Goal: Information Seeking & Learning: Learn about a topic

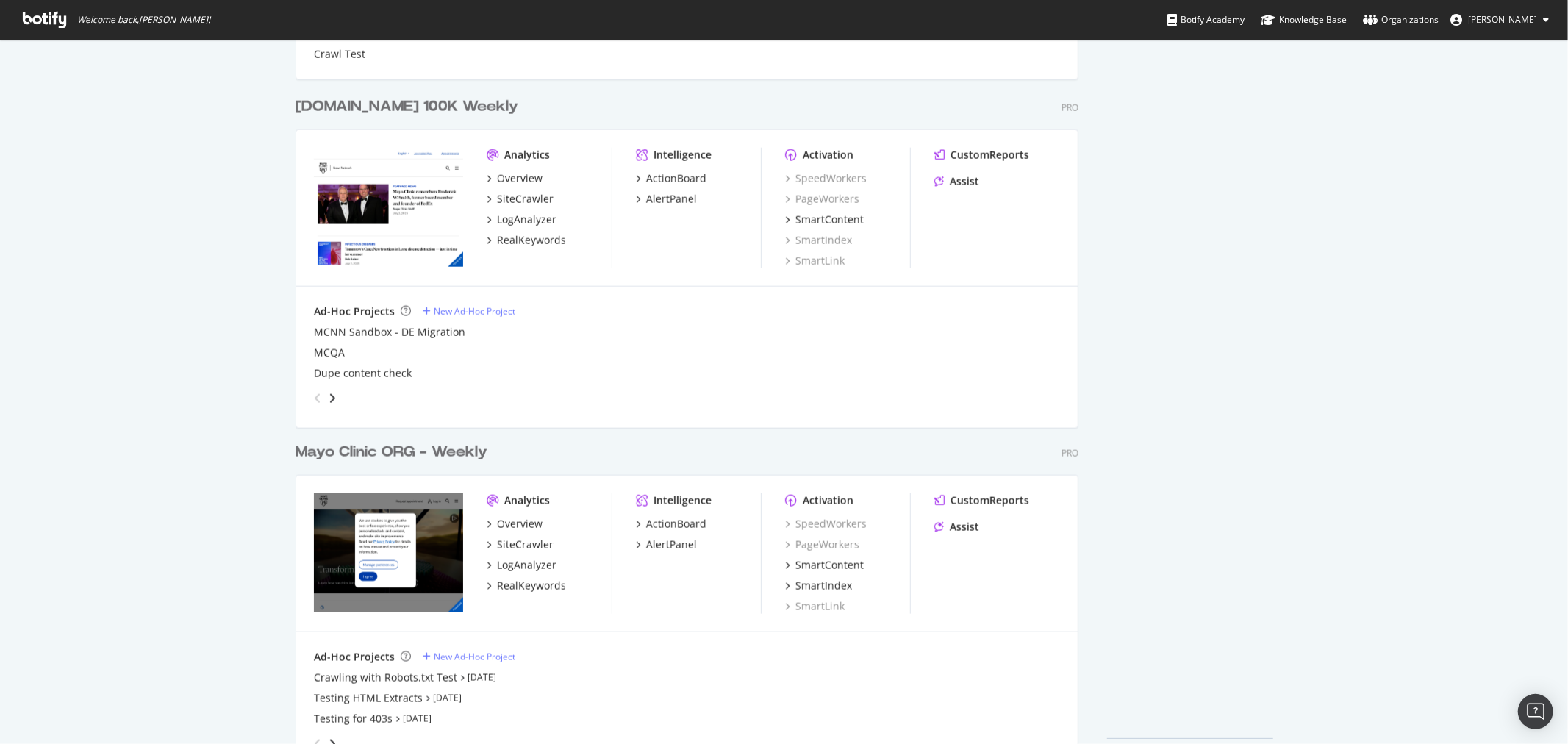
scroll to position [1473, 0]
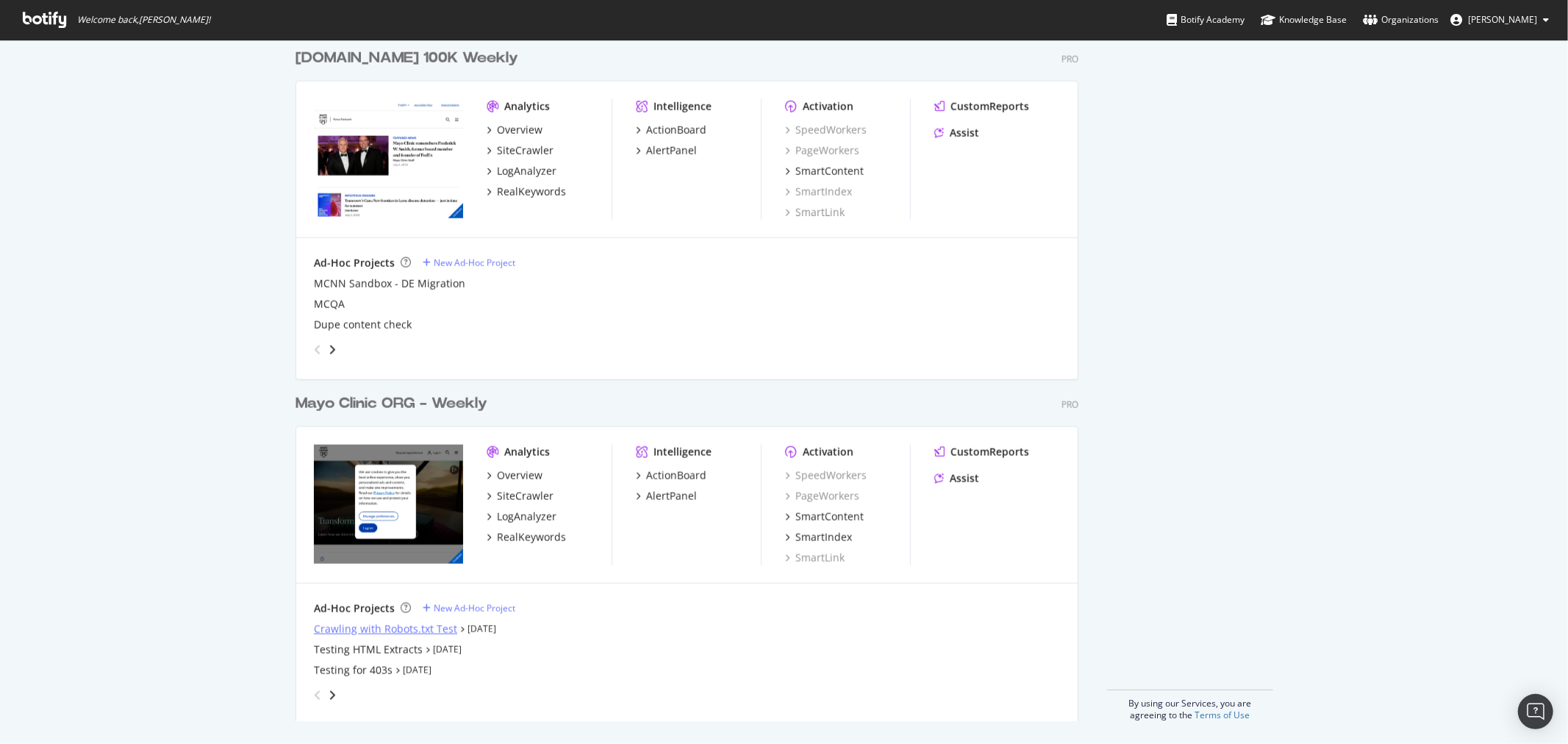
click at [375, 622] on div "Crawling with Robots.txt Test" at bounding box center [385, 629] width 143 height 14
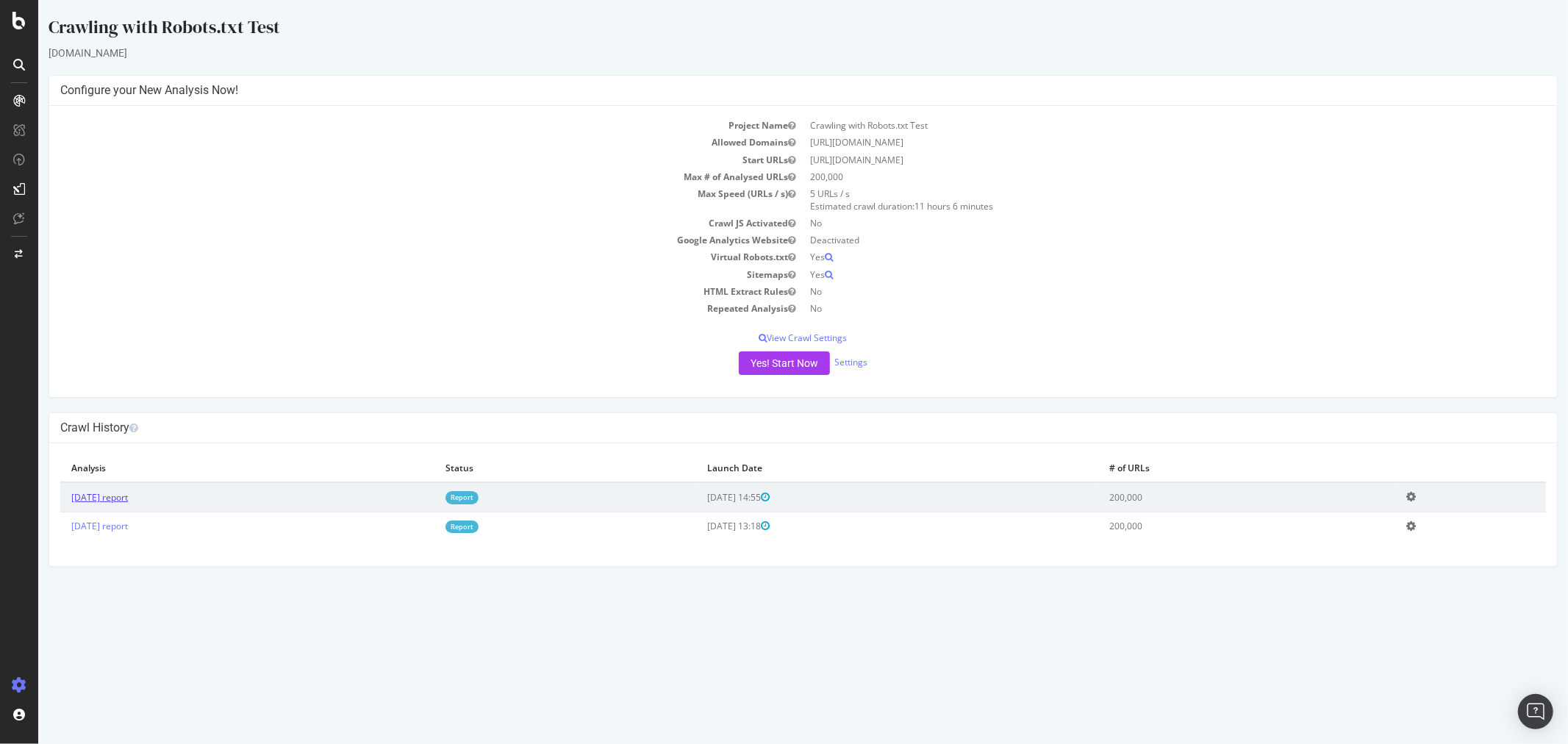
click at [115, 495] on link "[DATE] report" at bounding box center [98, 496] width 56 height 12
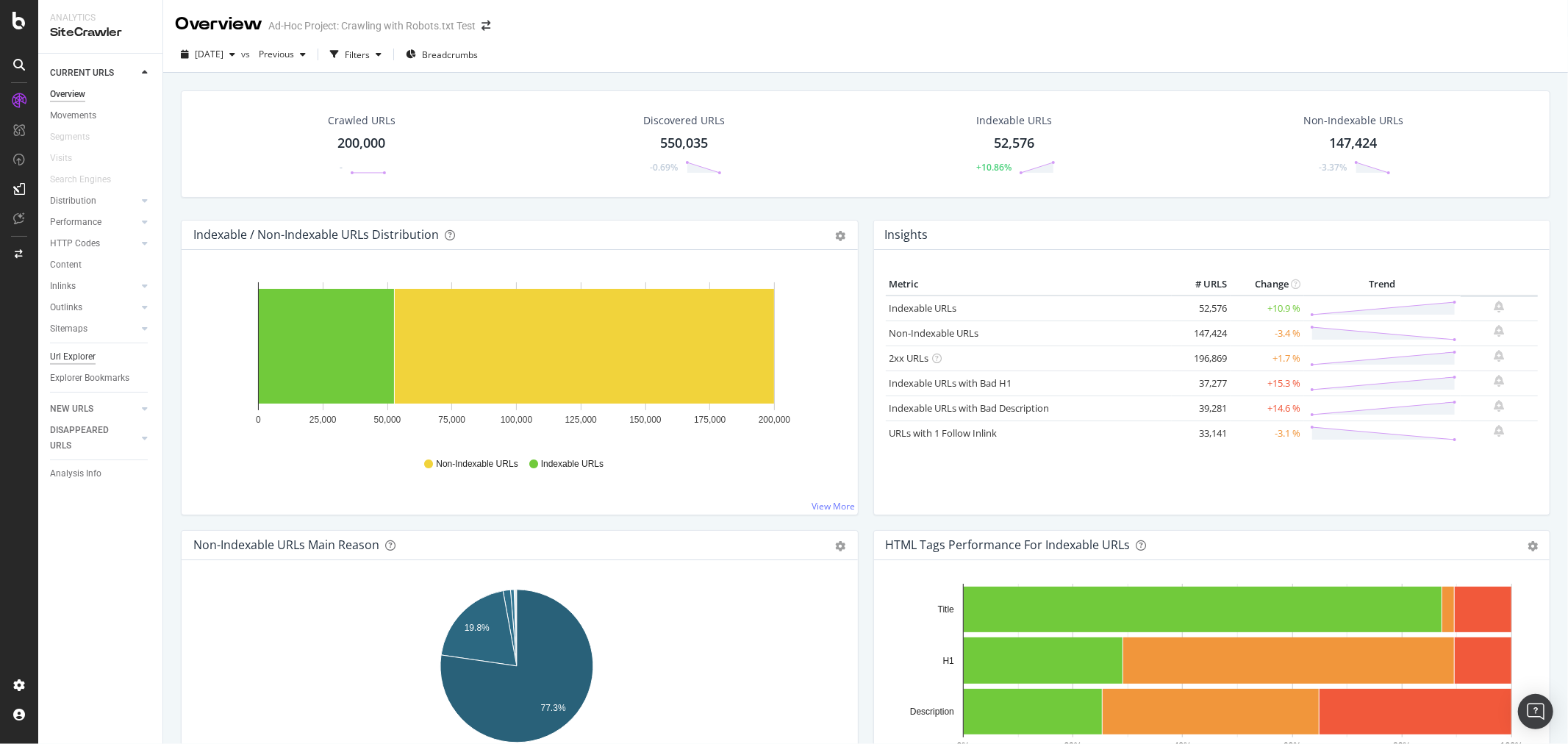
click at [84, 359] on div "Url Explorer" at bounding box center [72, 357] width 46 height 15
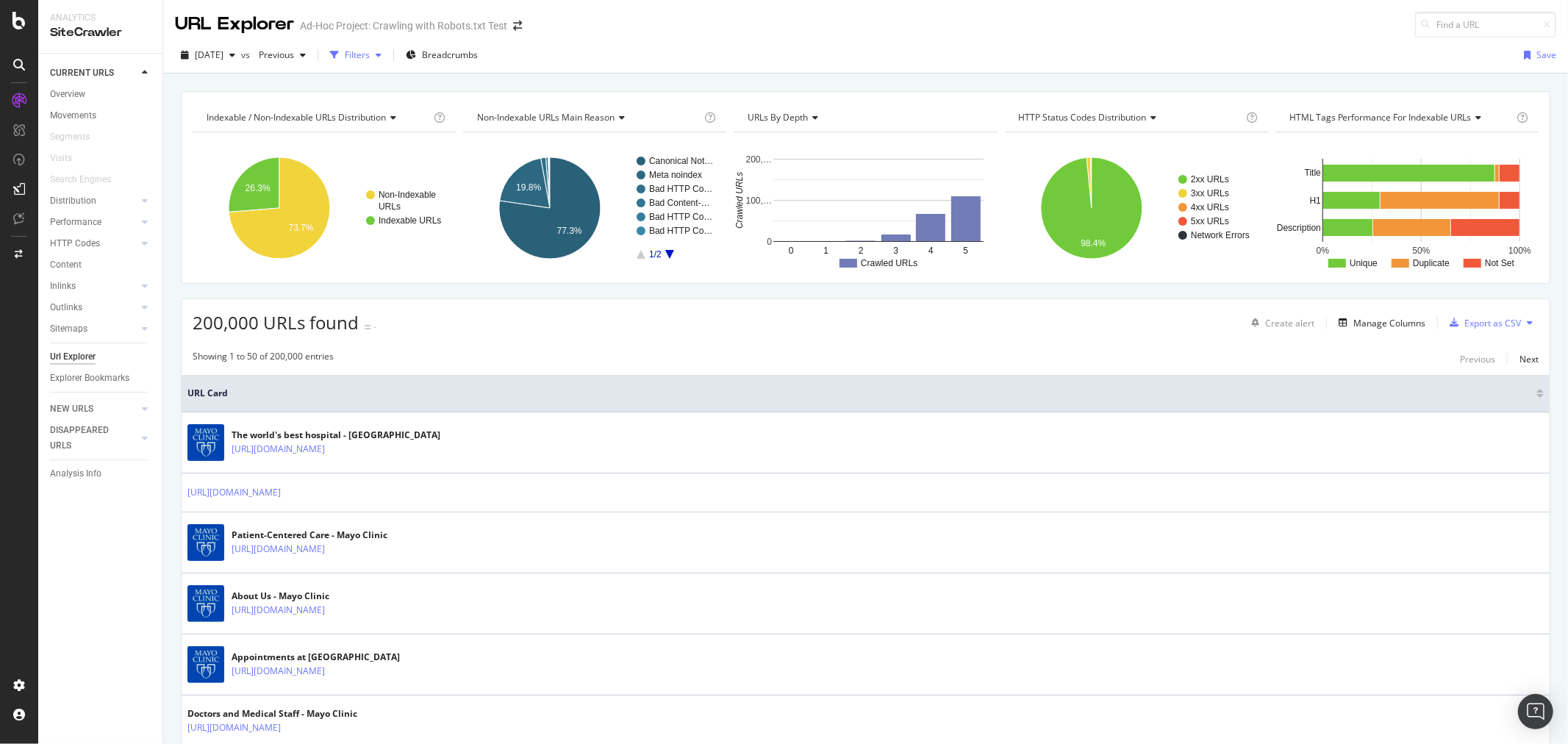
click at [386, 65] on div "Filters" at bounding box center [355, 54] width 63 height 22
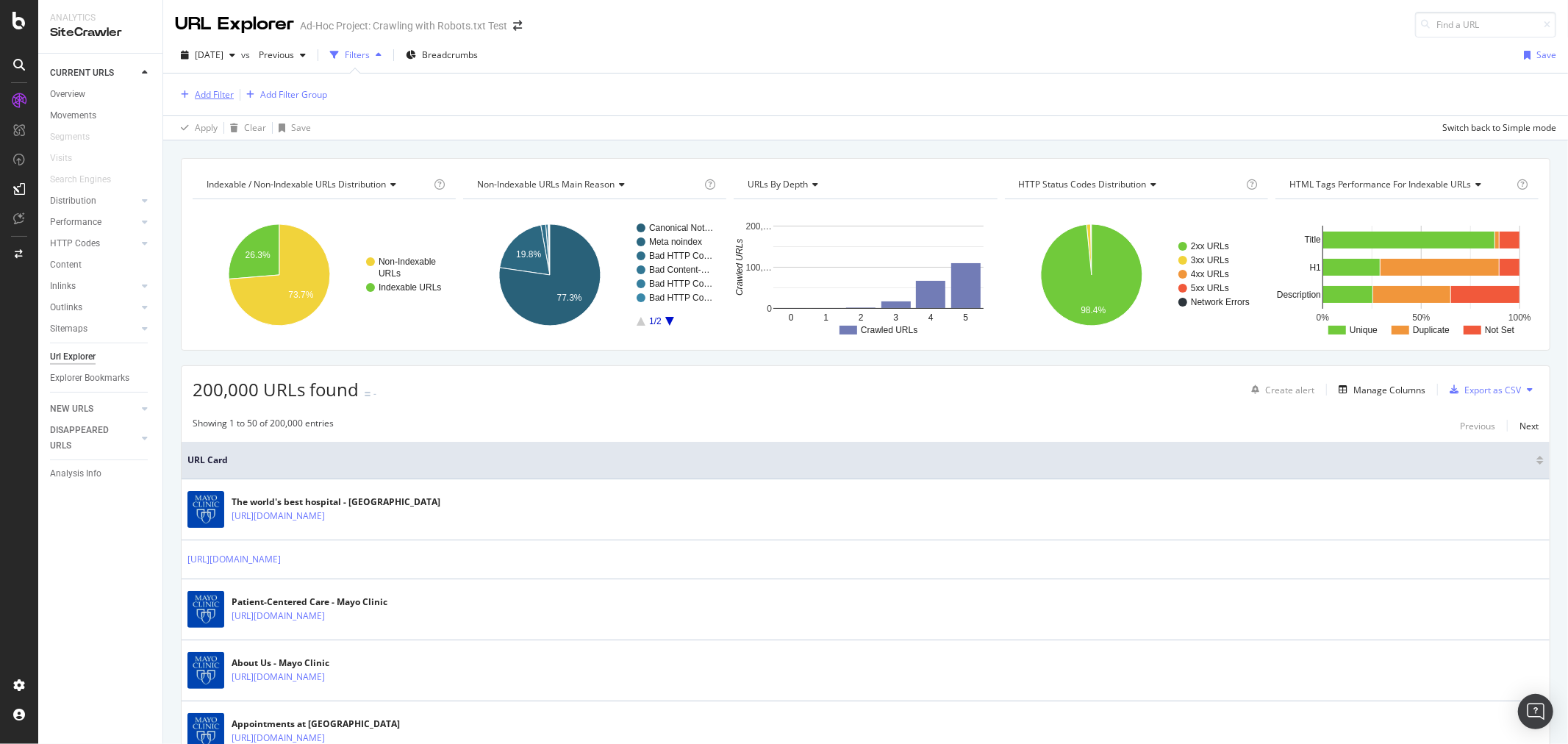
click at [218, 91] on div "Add Filter" at bounding box center [213, 94] width 39 height 12
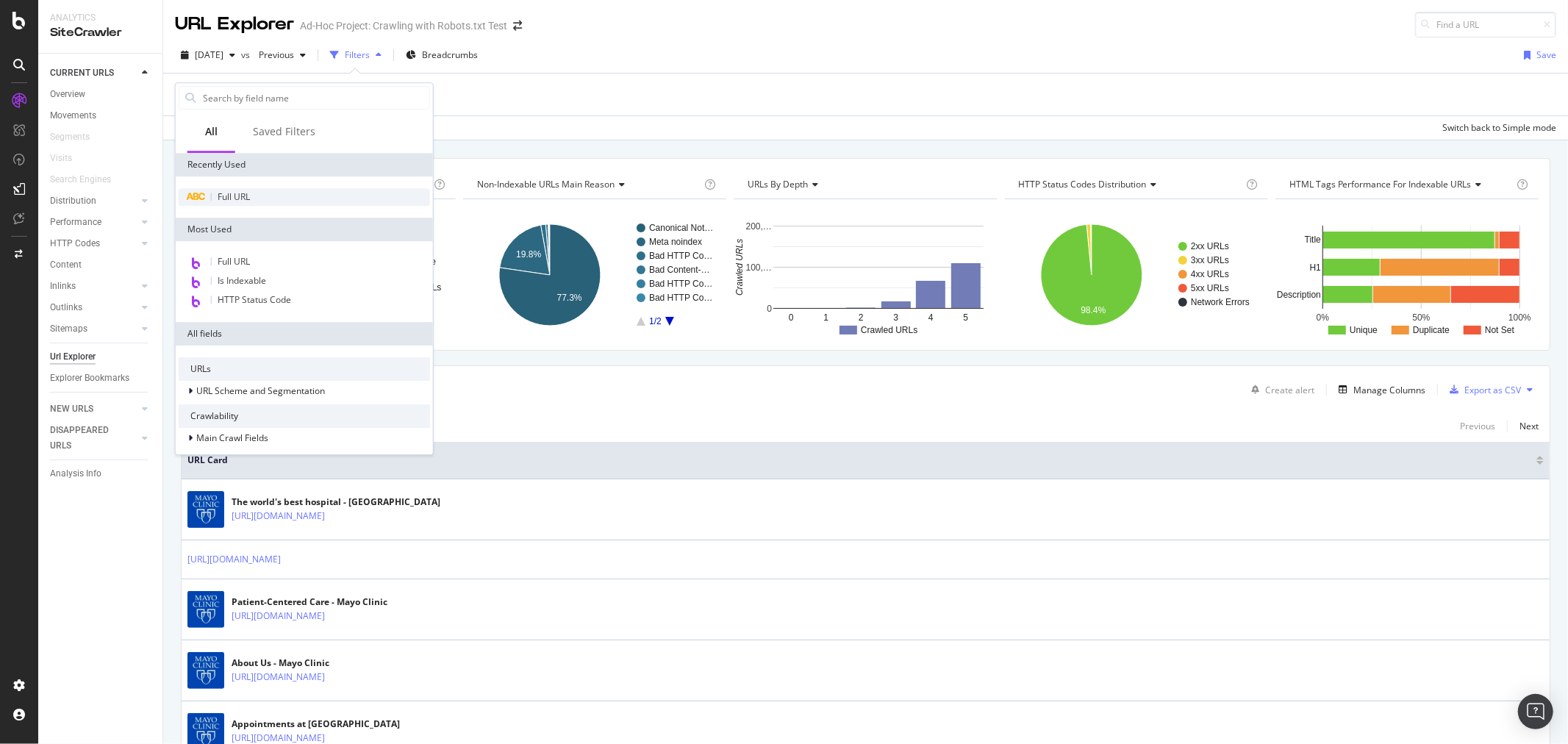
click at [248, 191] on span "Full URL" at bounding box center [233, 196] width 32 height 12
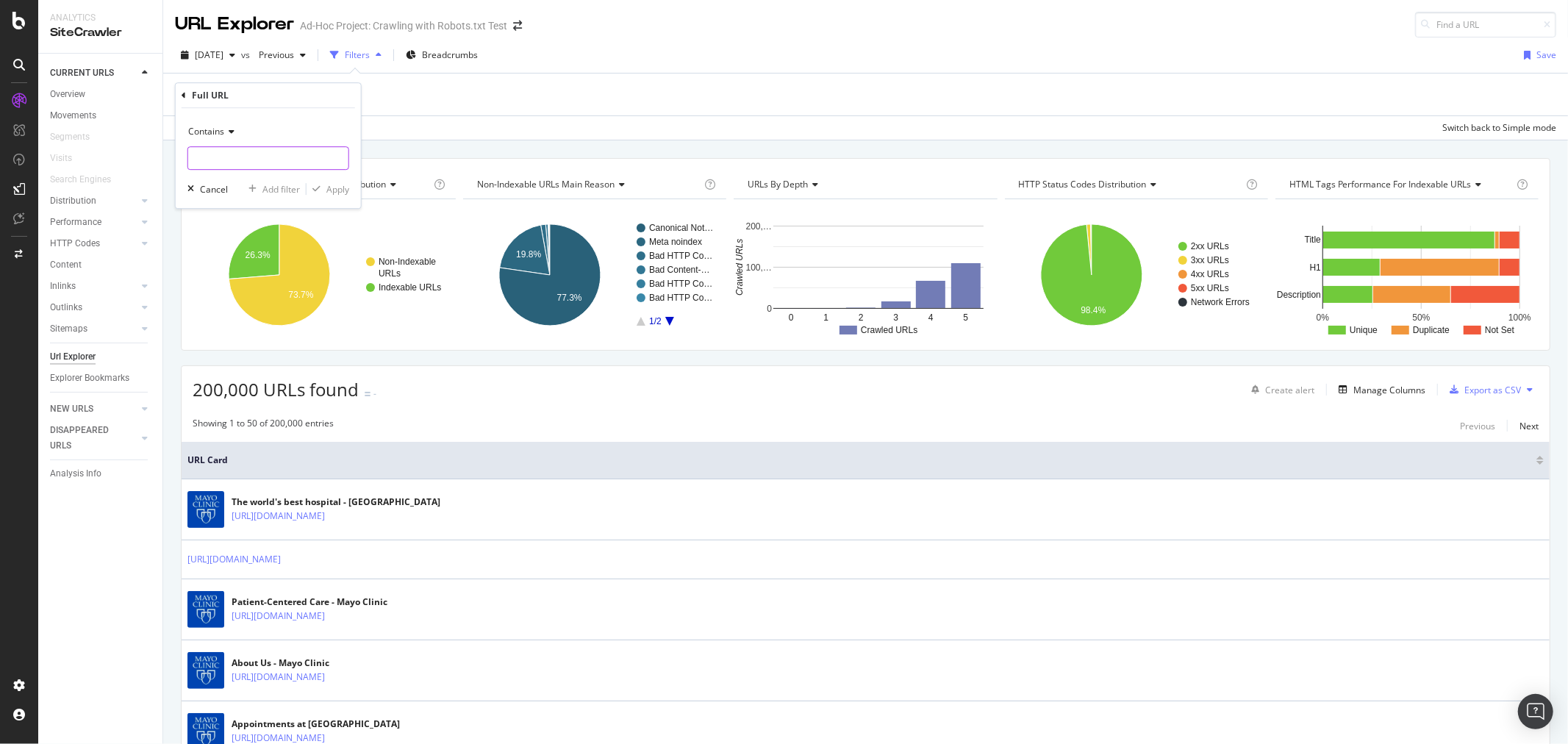
click at [300, 159] on input "text" at bounding box center [269, 158] width 160 height 24
type input "/content/"
click at [331, 196] on div "Contains /content/ Cancel Add filter Apply" at bounding box center [268, 157] width 185 height 100
click at [333, 192] on div "Apply" at bounding box center [338, 189] width 23 height 12
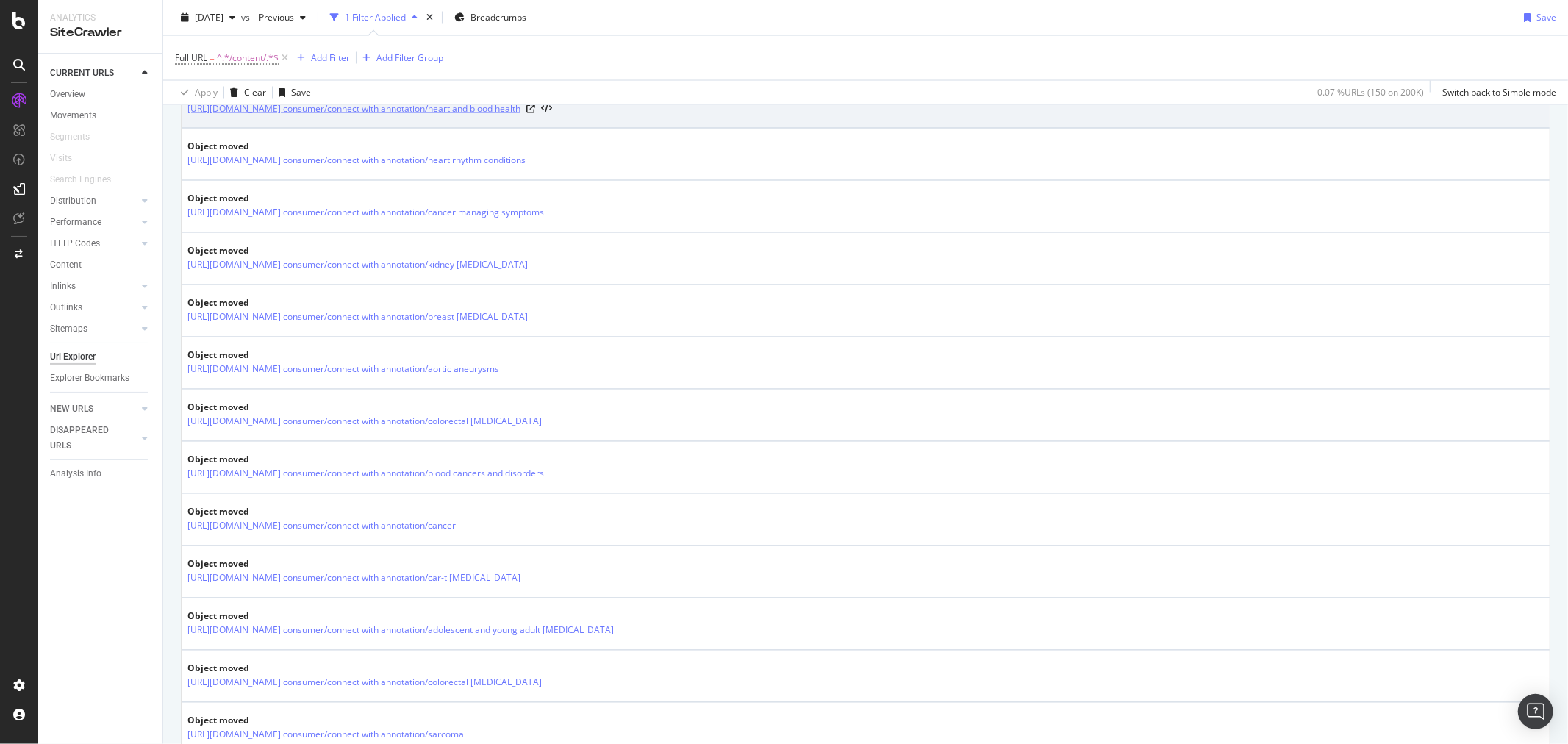
scroll to position [2409, 0]
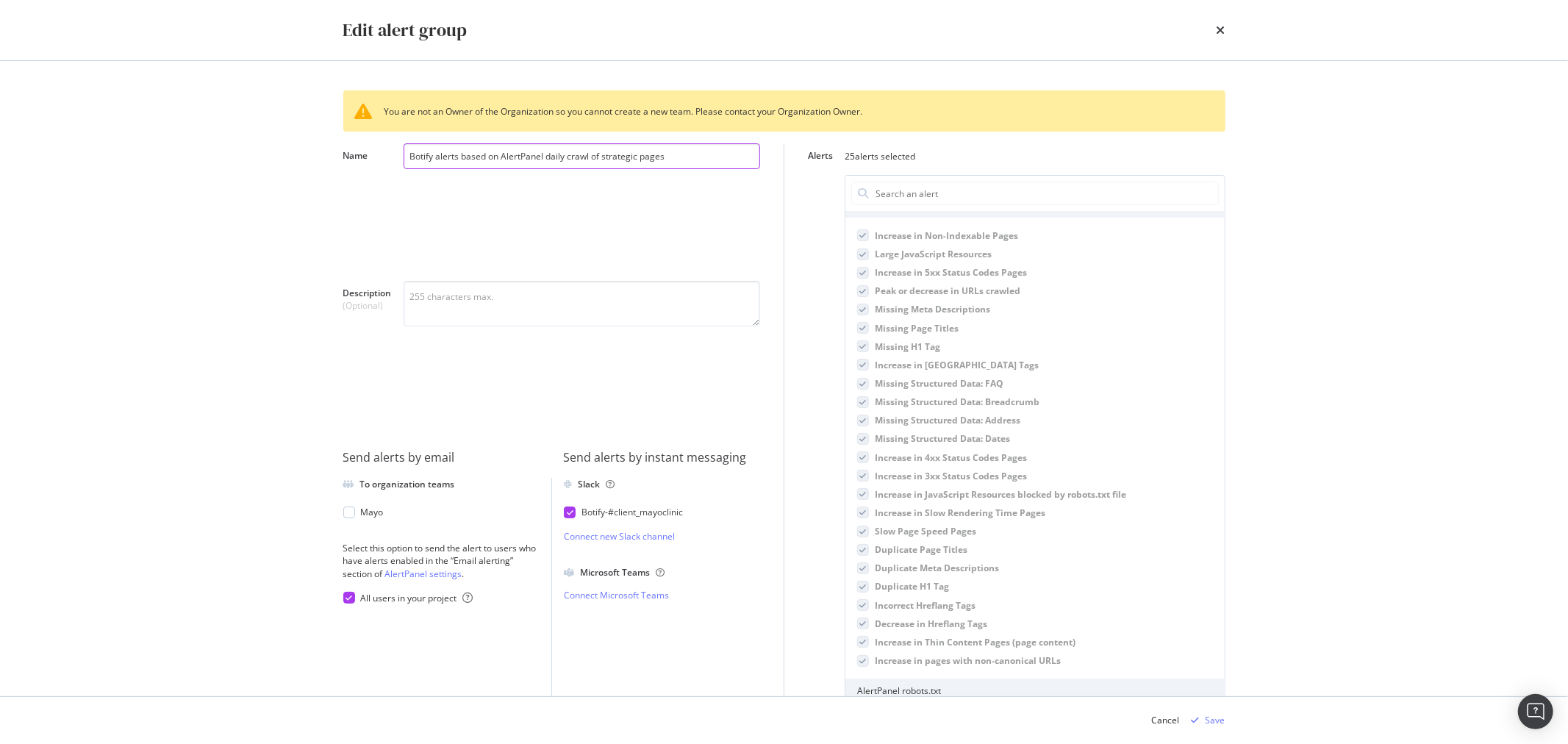
scroll to position [408, 0]
click at [1164, 720] on div "Cancel" at bounding box center [1165, 719] width 28 height 12
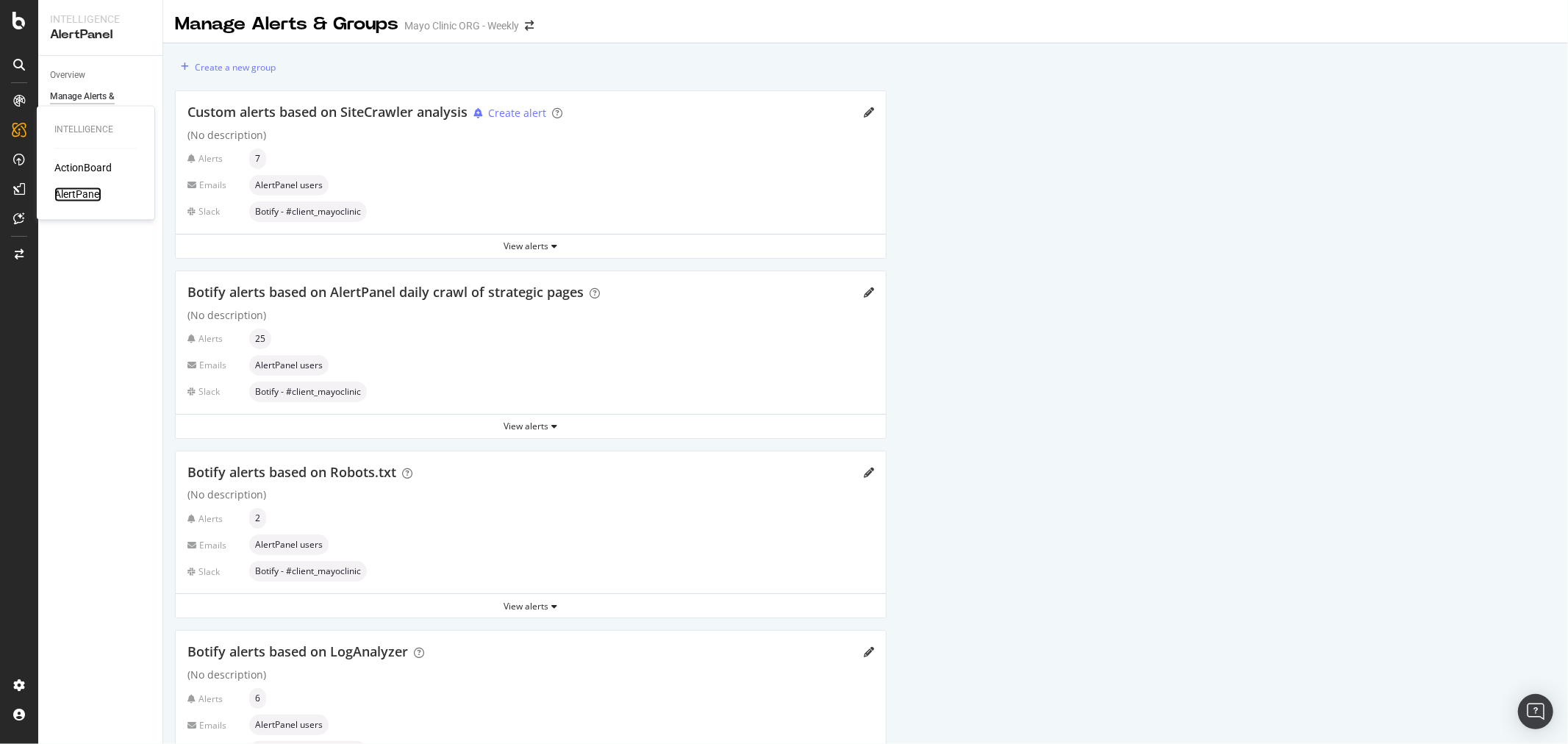
click at [70, 189] on div "AlertPanel" at bounding box center [77, 194] width 47 height 14
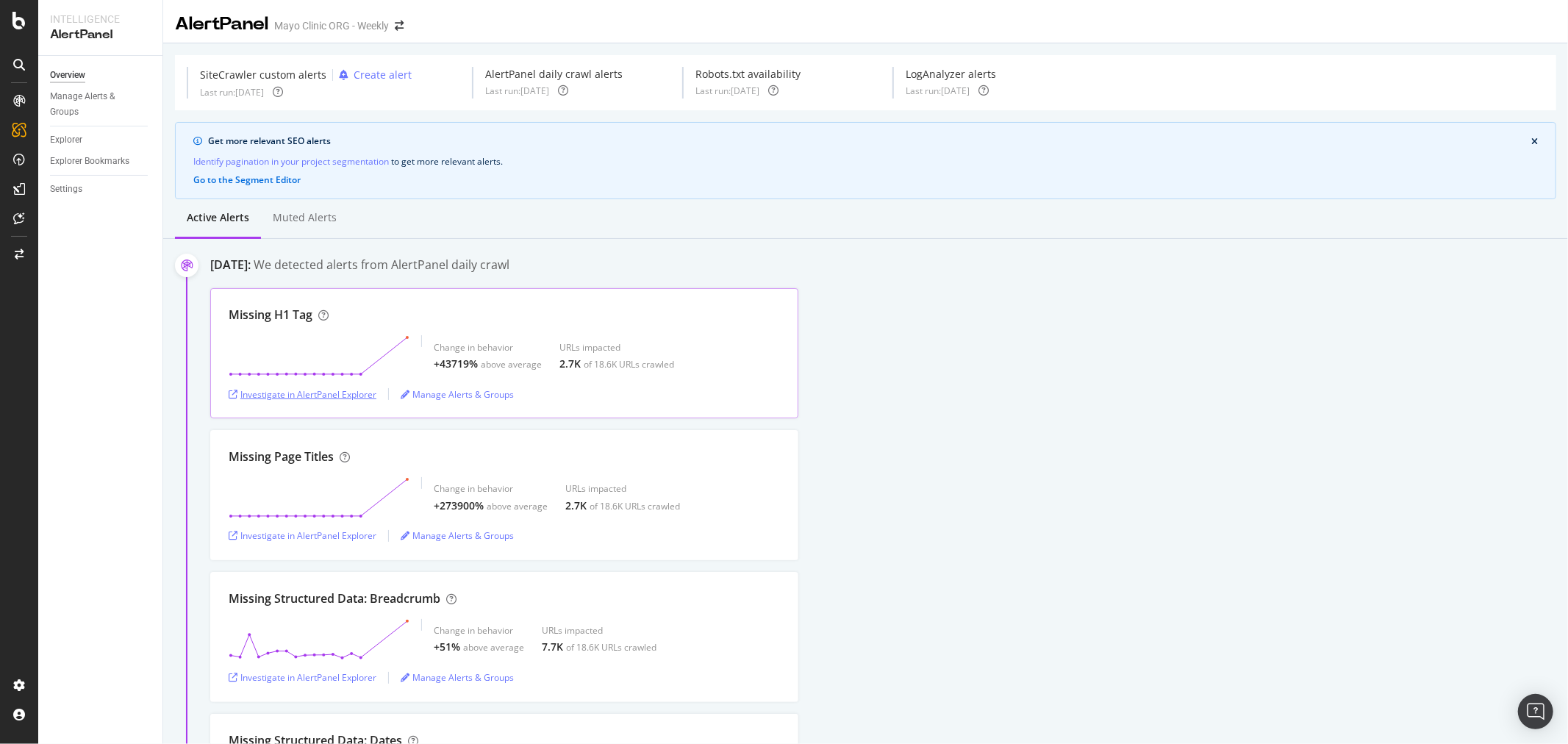
click at [336, 394] on div "Investigate in AlertPanel Explorer" at bounding box center [302, 393] width 148 height 12
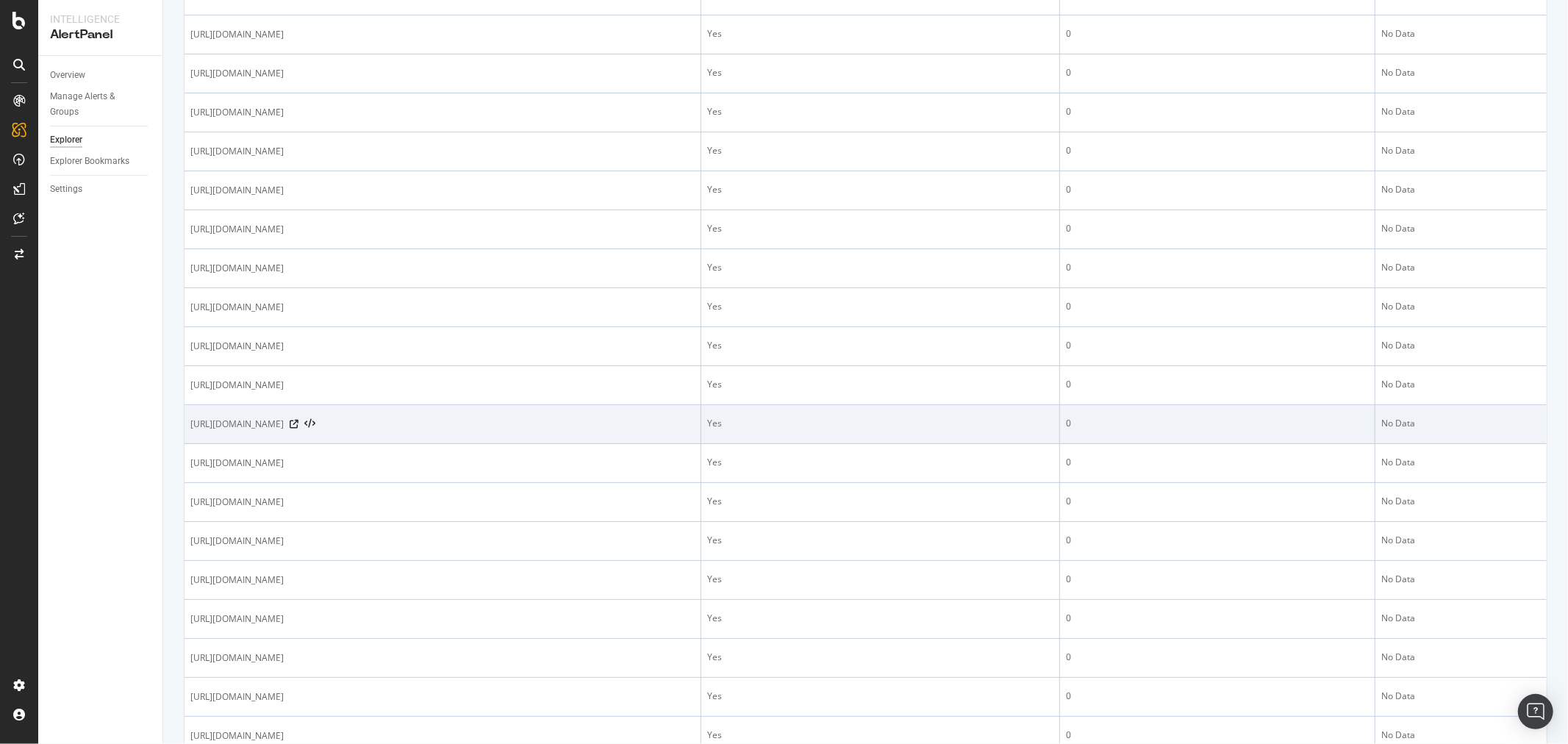
scroll to position [735, 0]
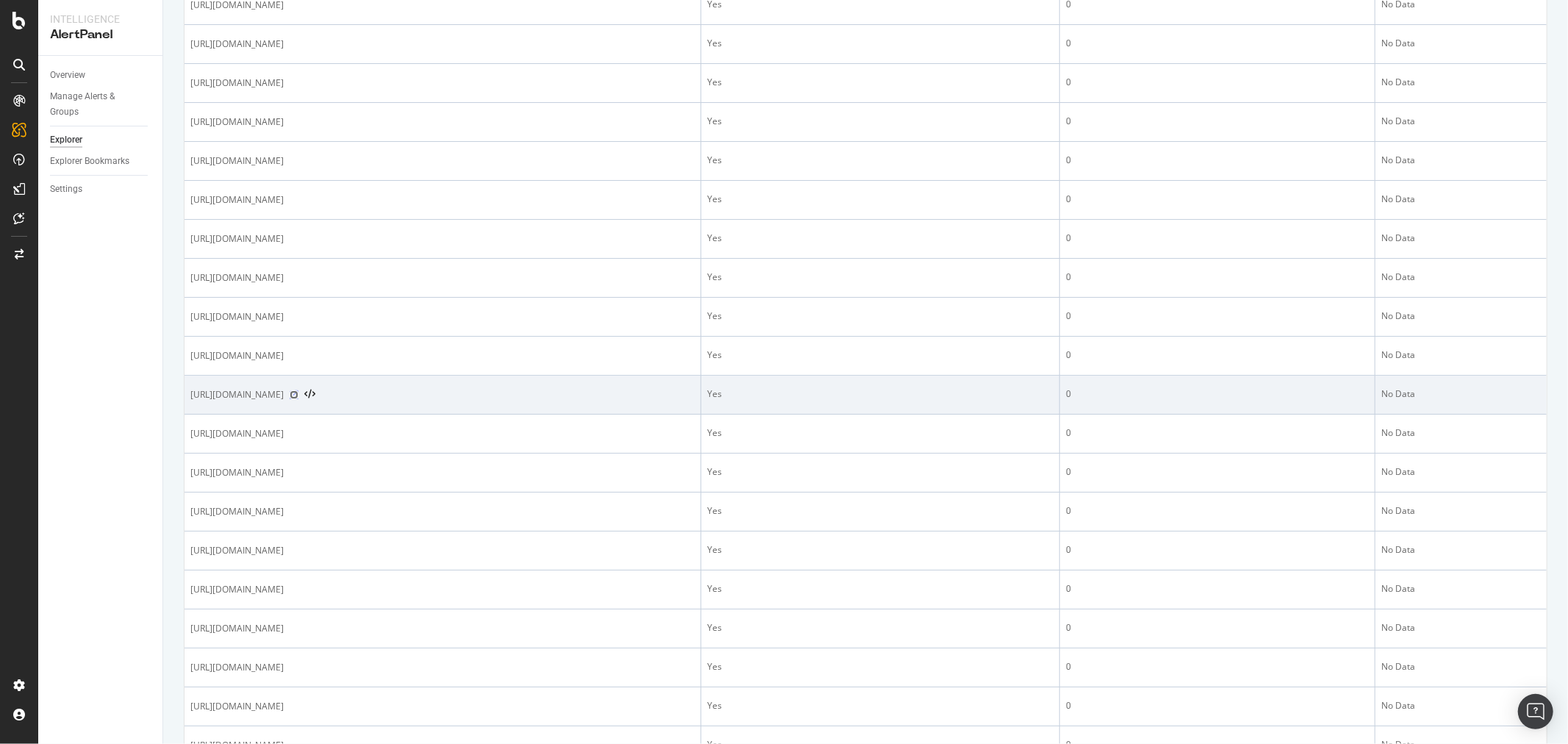
click at [298, 399] on icon at bounding box center [293, 394] width 9 height 9
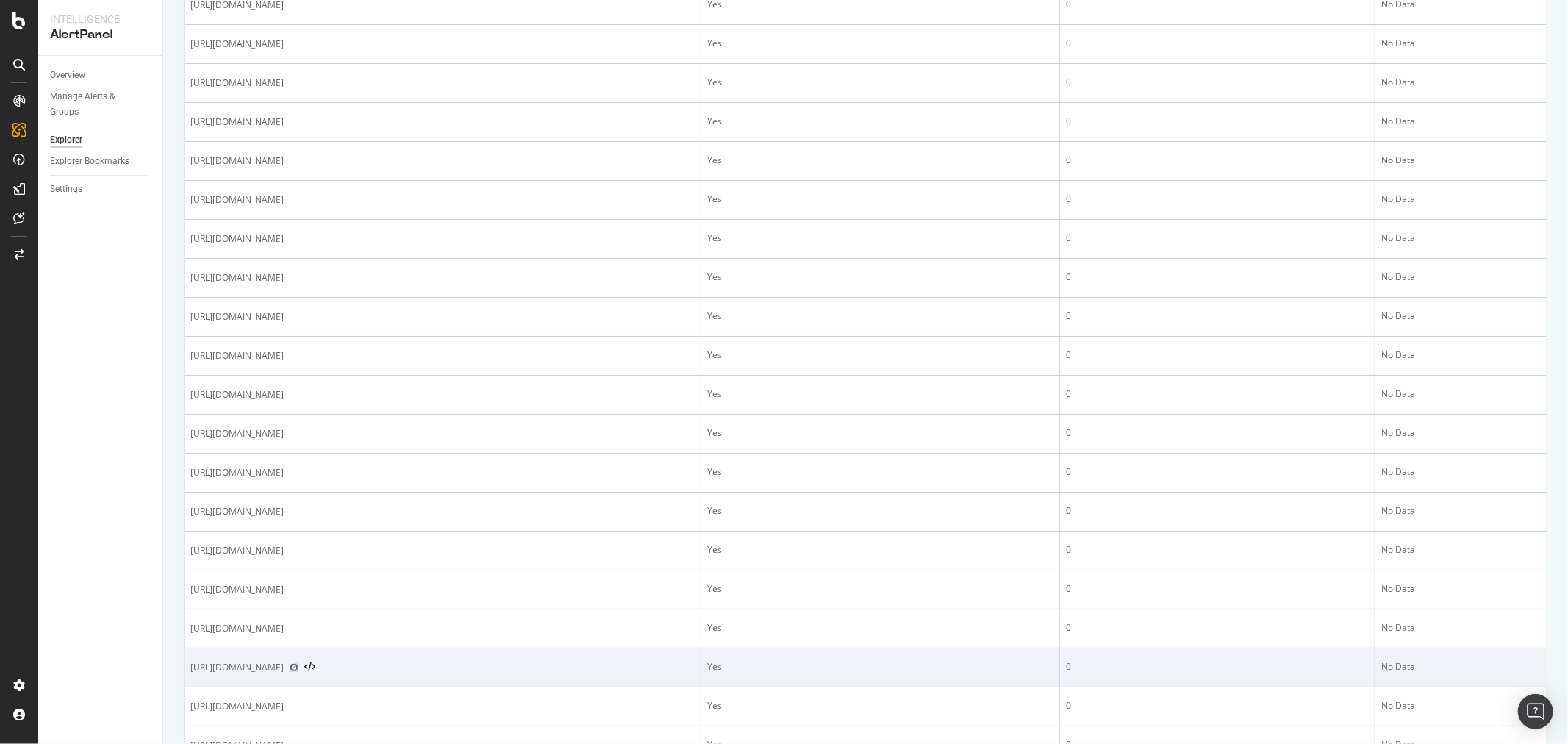
click at [298, 672] on icon at bounding box center [293, 667] width 9 height 9
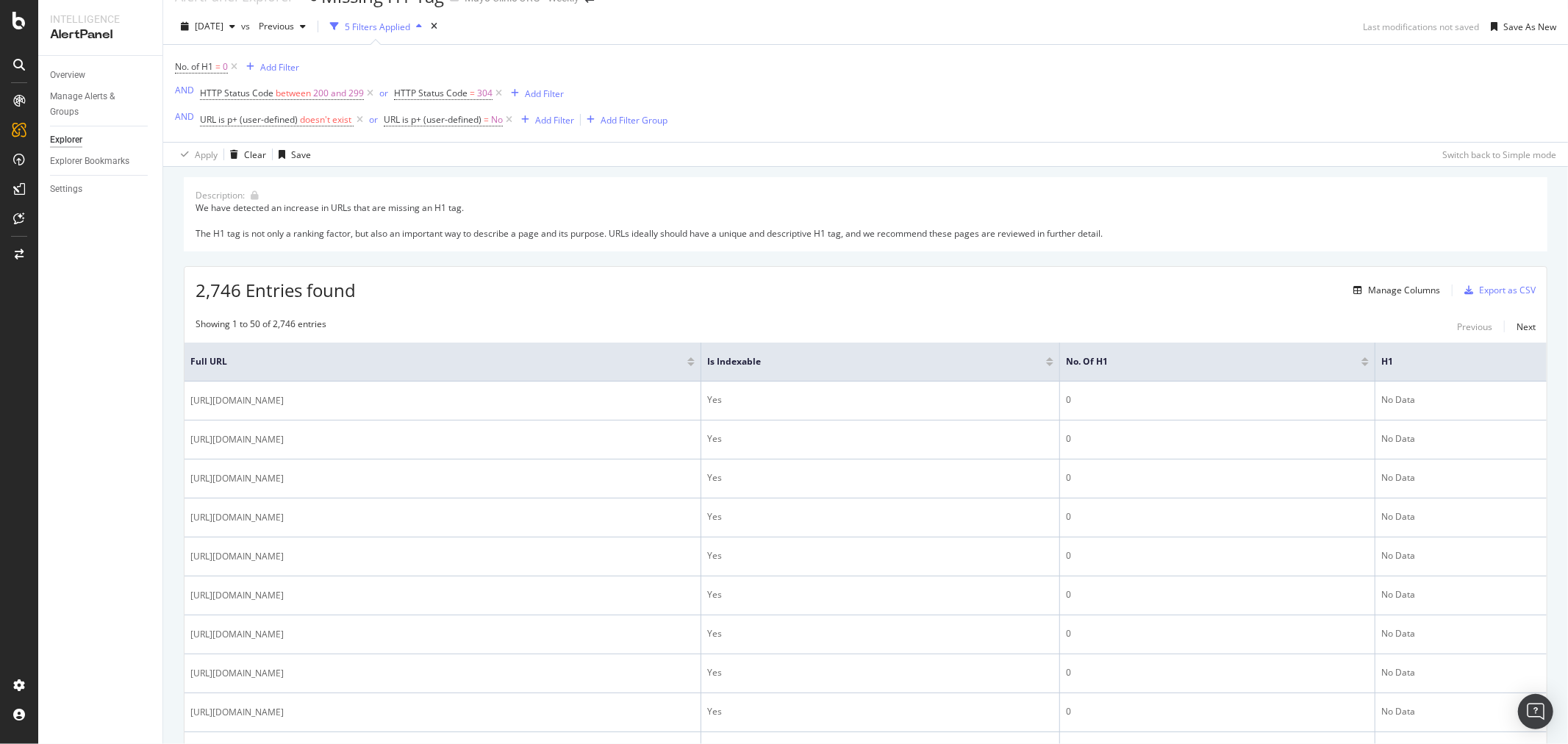
scroll to position [0, 0]
